Goal: Navigation & Orientation: Find specific page/section

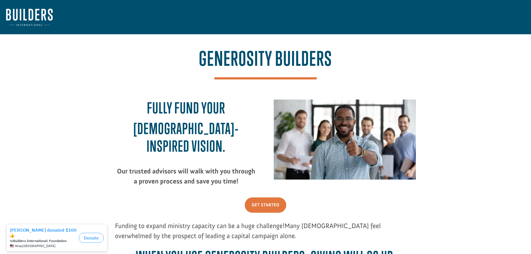
click at [39, 14] on img at bounding box center [29, 17] width 47 height 17
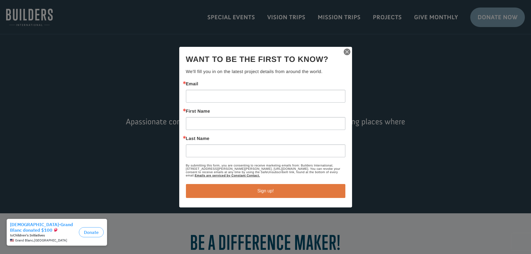
click at [349, 52] on img "button" at bounding box center [347, 52] width 8 height 8
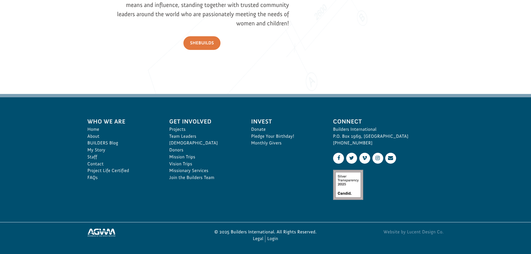
scroll to position [837, 0]
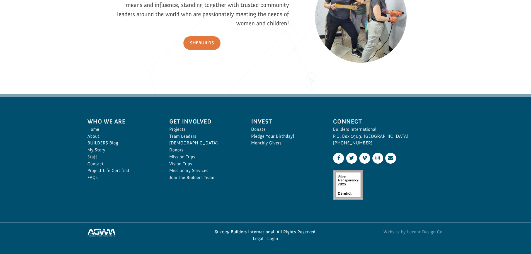
click at [96, 156] on link "Staff" at bounding box center [123, 157] width 70 height 7
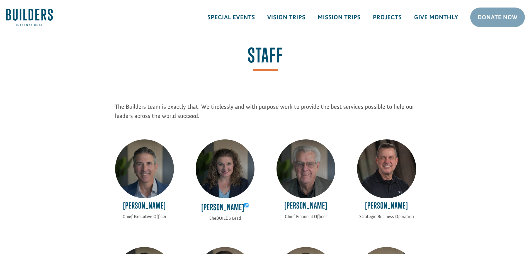
click at [40, 15] on img at bounding box center [29, 17] width 47 height 17
